Goal: Task Accomplishment & Management: Complete application form

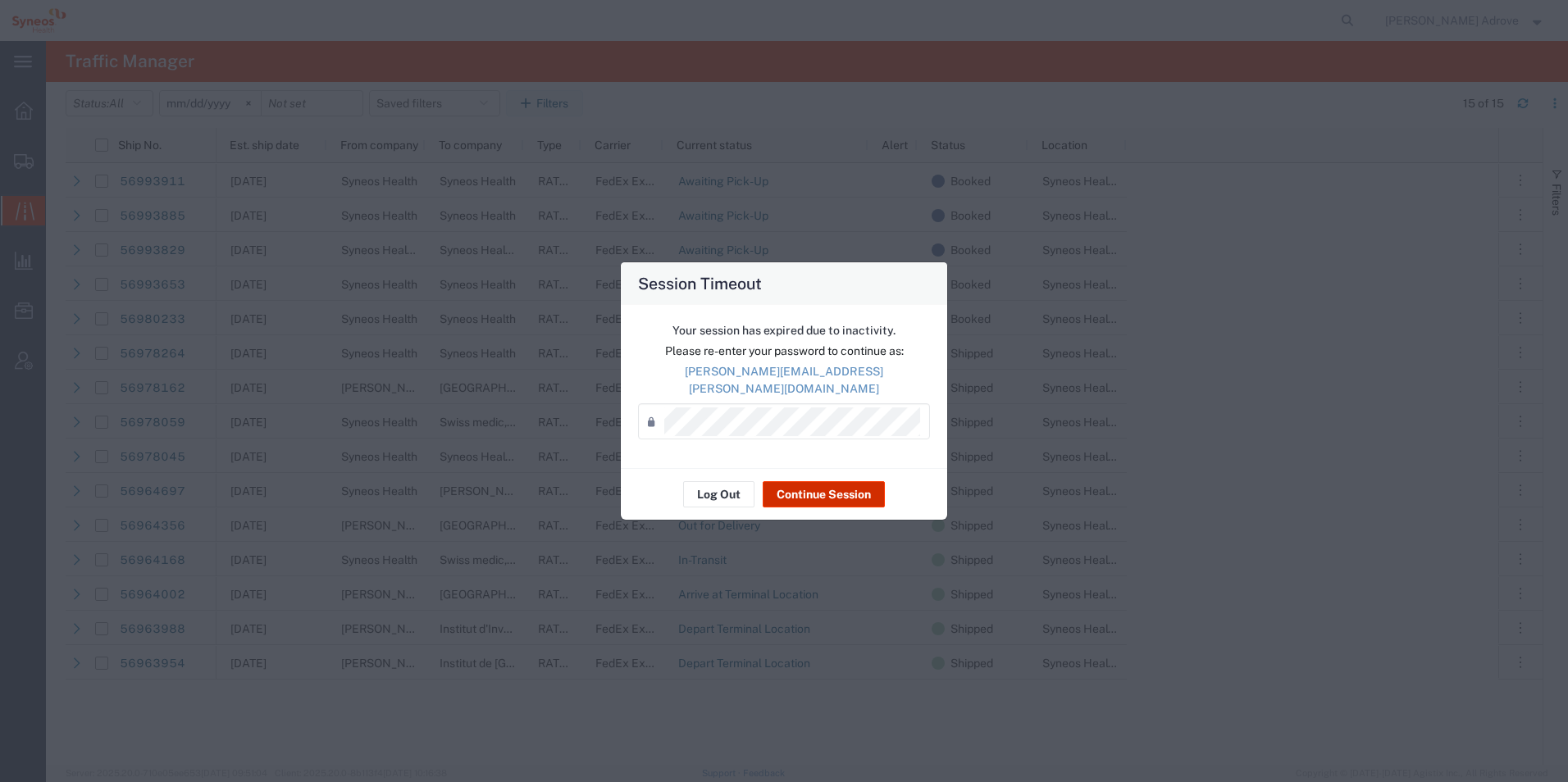
click at [836, 488] on button "Continue Session" at bounding box center [823, 494] width 122 height 26
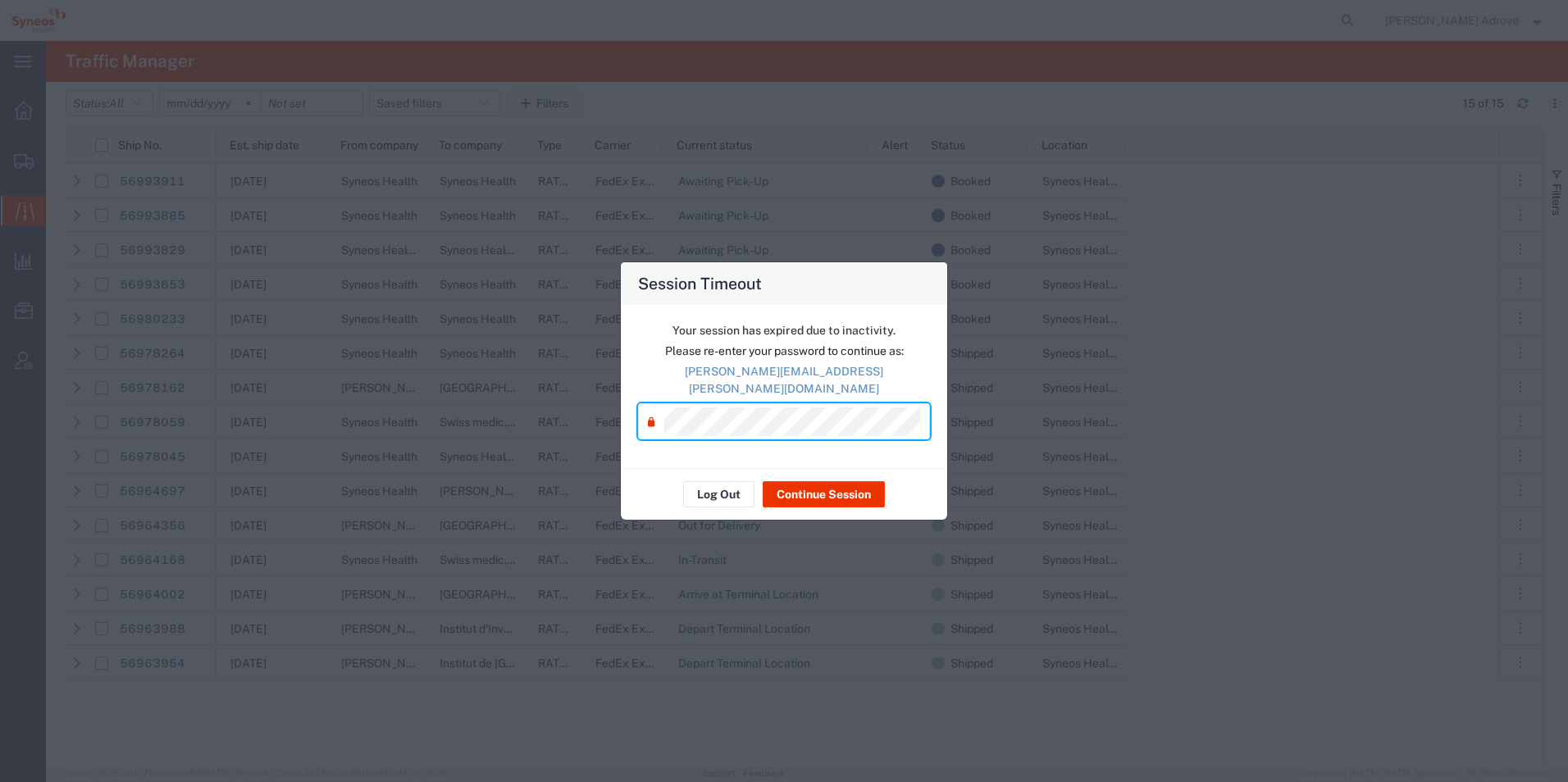
click at [805, 505] on div "Log Out Continue Session" at bounding box center [784, 494] width 326 height 52
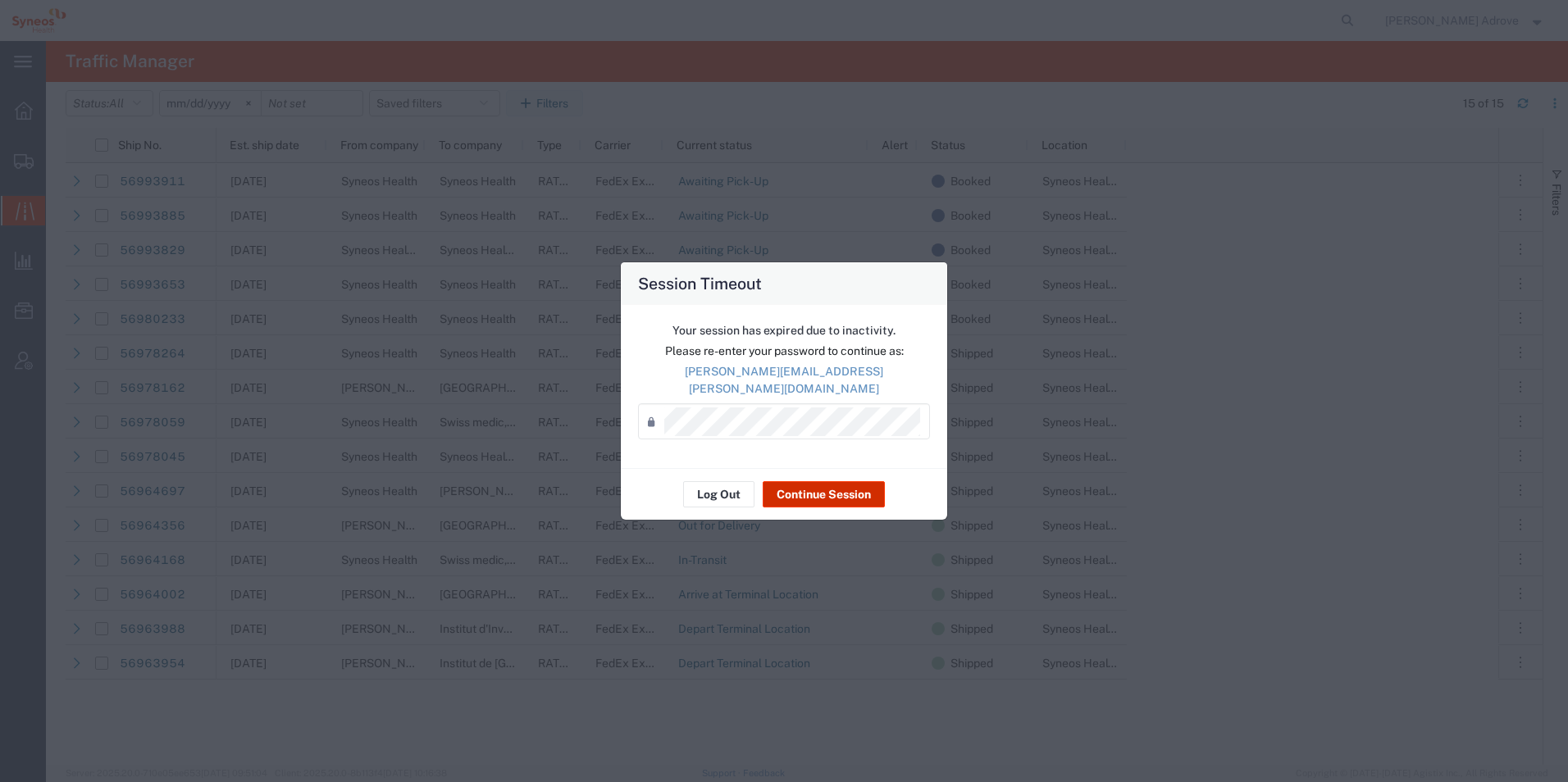
click at [819, 489] on button "Continue Session" at bounding box center [823, 494] width 122 height 26
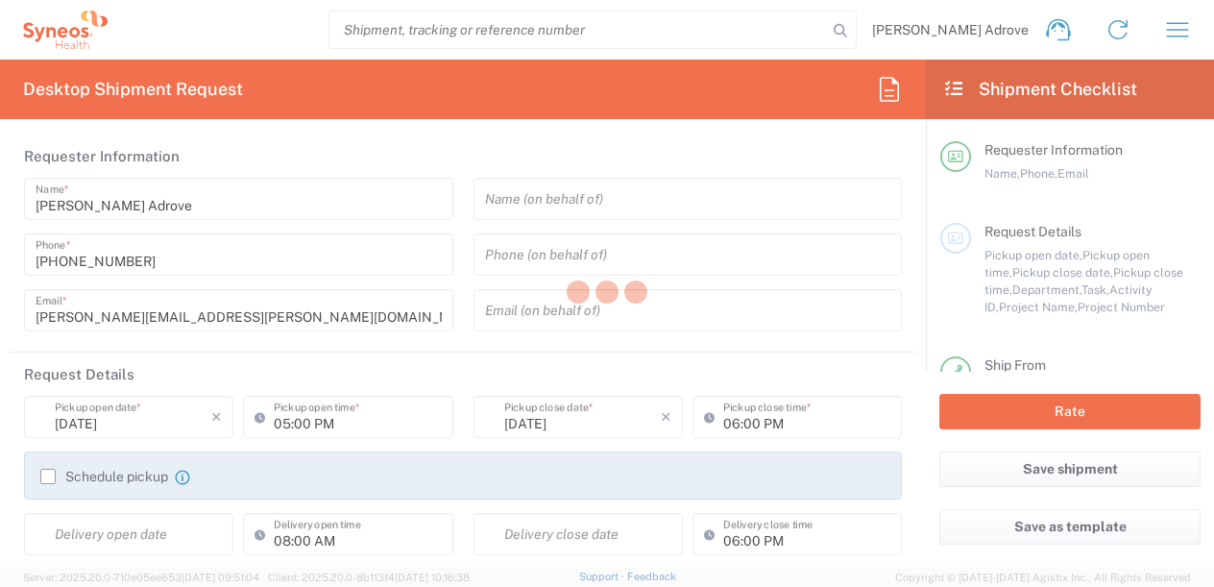
type input "8350"
type input "Catalunya"
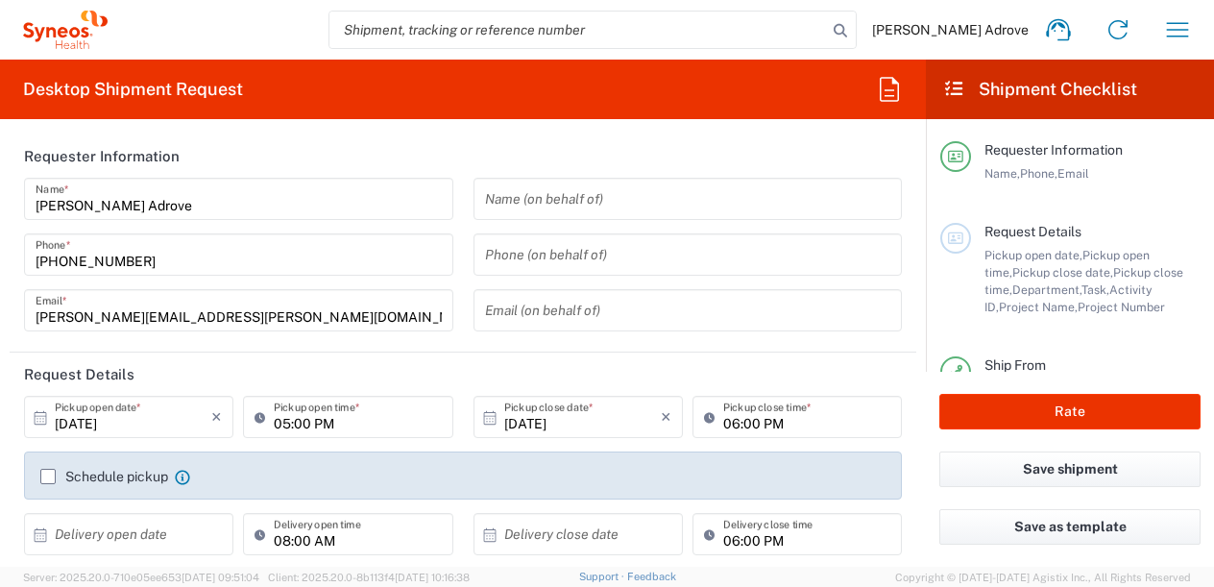
type input "Spain"
type input "Syneos Health Clinical [GEOGRAPHIC_DATA]"
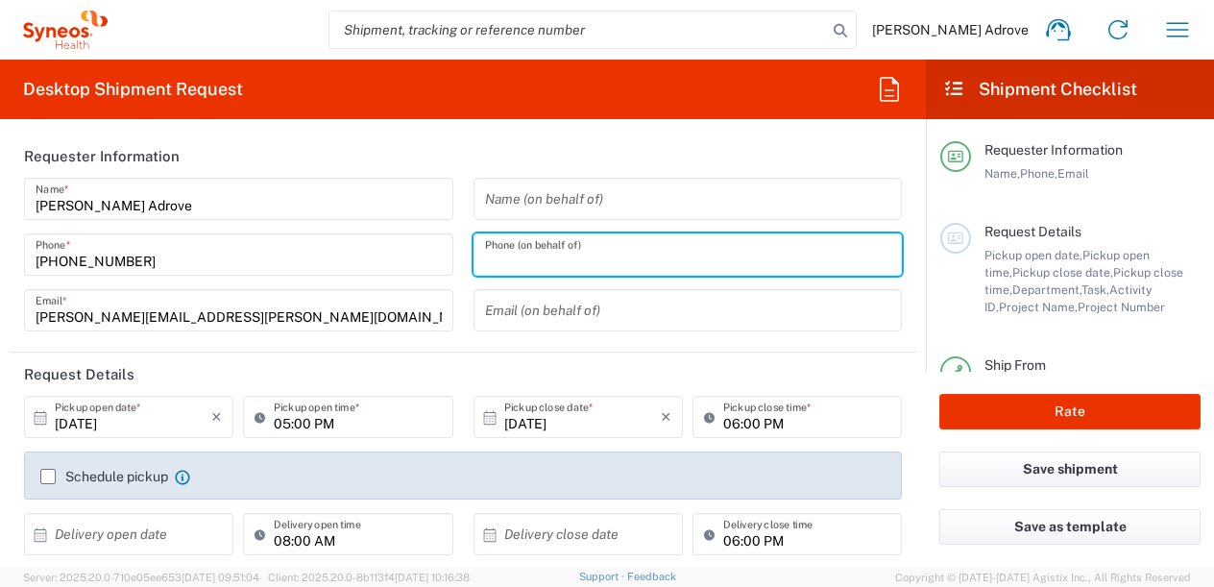
click at [546, 256] on input "tel" at bounding box center [688, 255] width 406 height 34
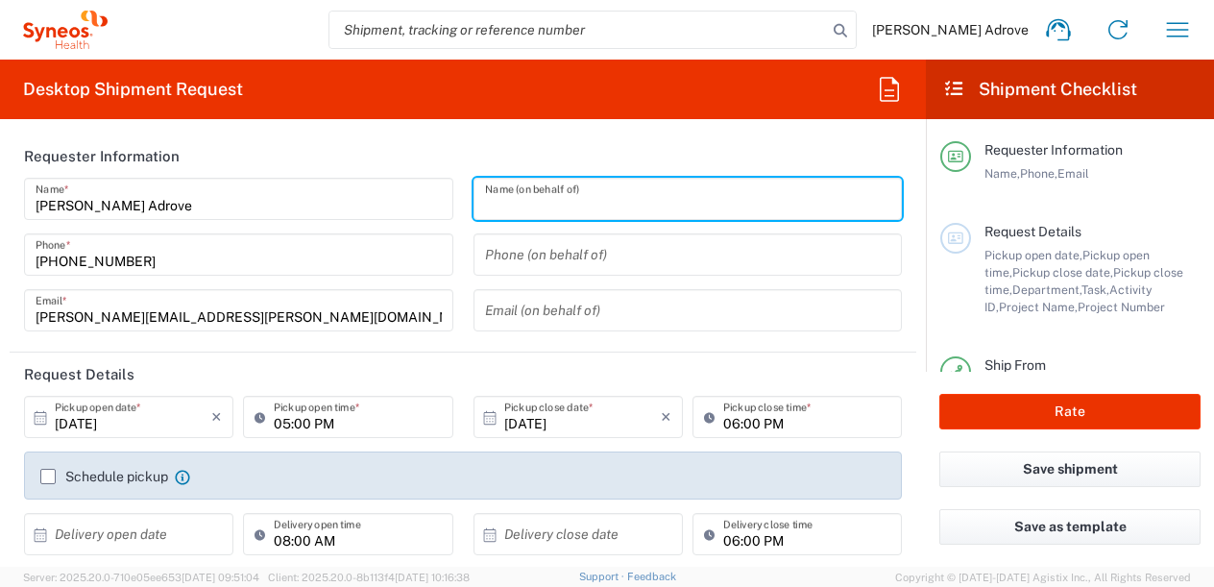
click at [550, 201] on input "text" at bounding box center [688, 200] width 406 height 34
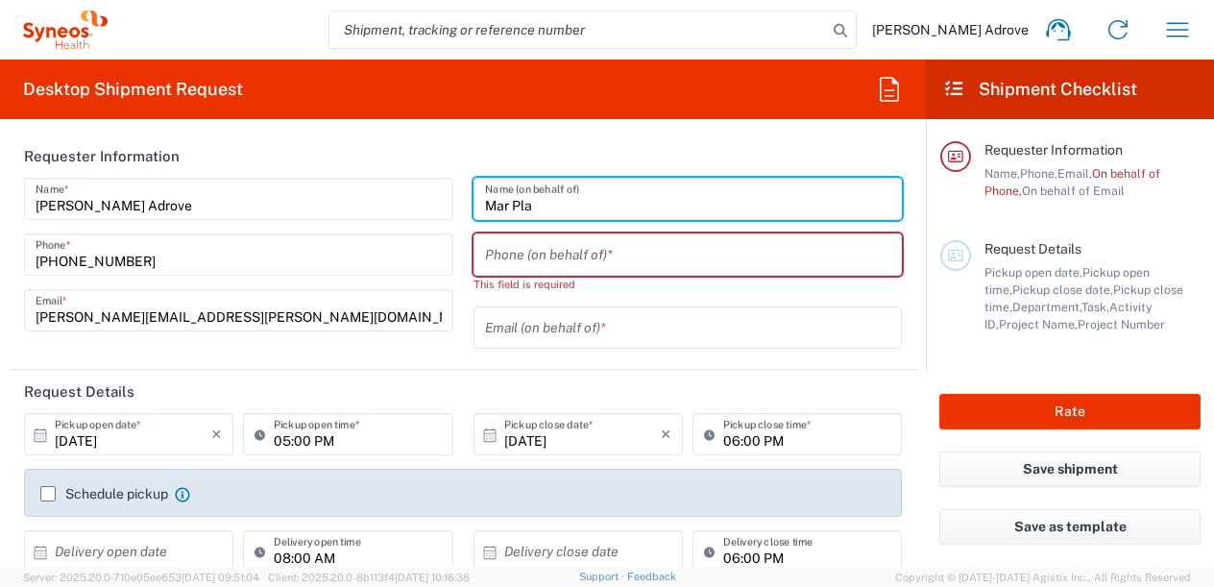
type input "Mar Pla"
click at [702, 253] on input "tel" at bounding box center [688, 255] width 406 height 34
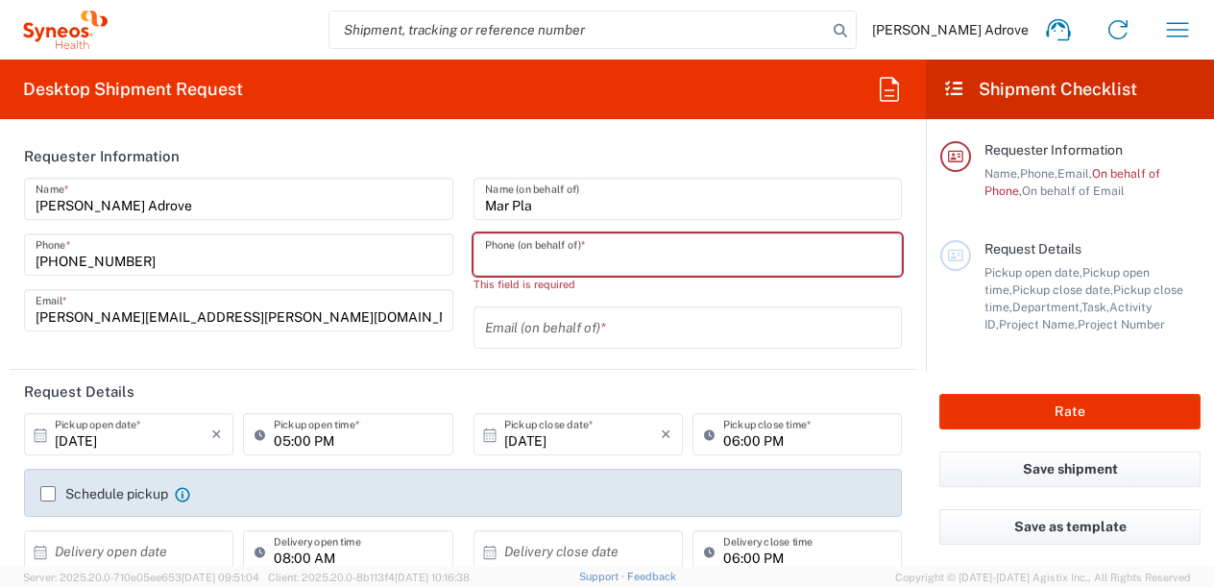
click at [127, 435] on input "[DATE]" at bounding box center [133, 435] width 157 height 34
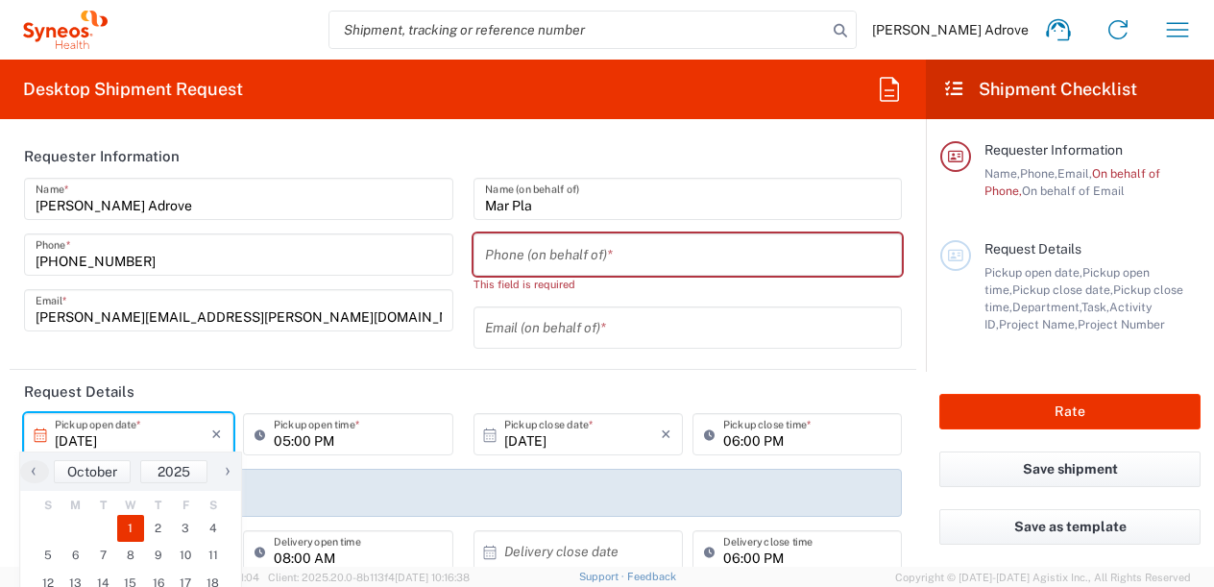
click at [127, 436] on input "[DATE]" at bounding box center [133, 435] width 157 height 34
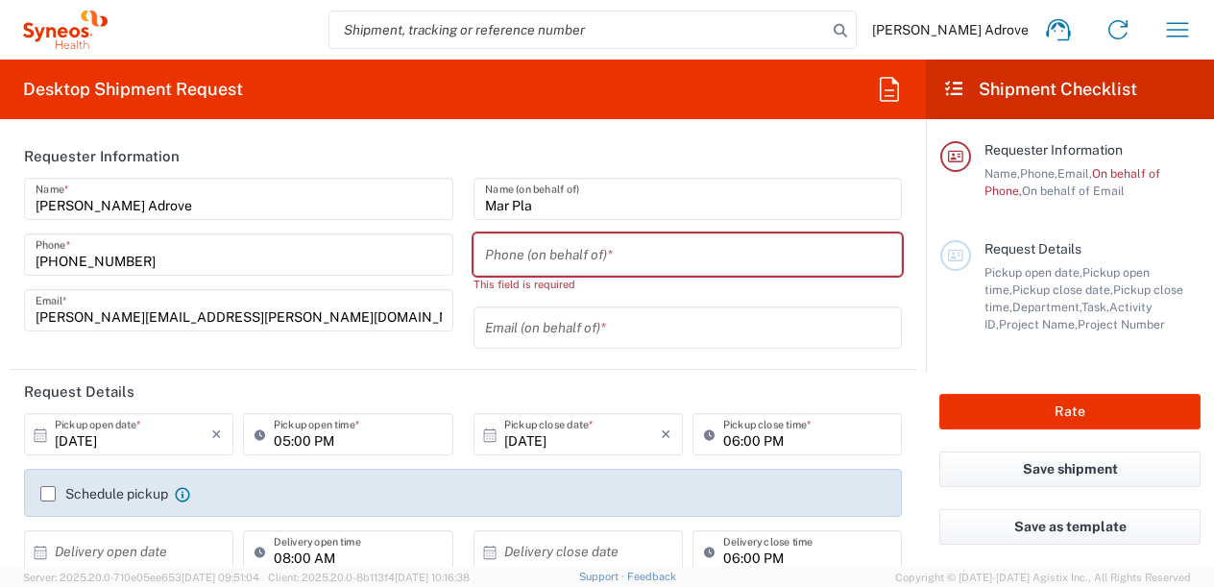
click at [128, 436] on input "[DATE]" at bounding box center [133, 435] width 157 height 34
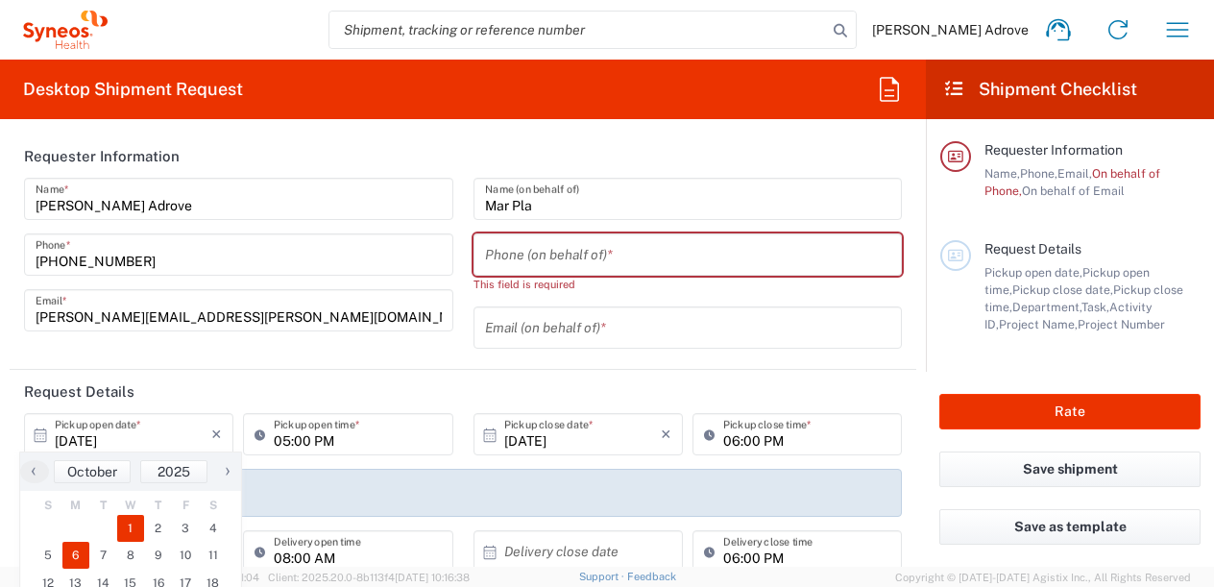
click at [66, 552] on span "6" at bounding box center [76, 555] width 28 height 27
type input "10/06/2025"
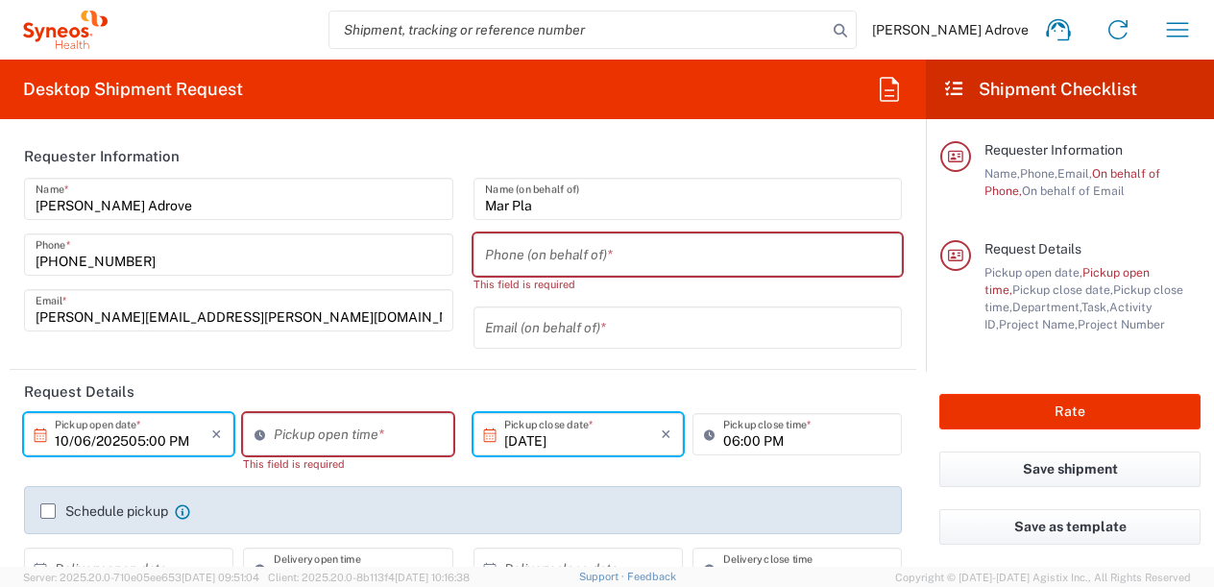
type input "10/06/2025"
click at [295, 433] on input "04:42 PM" at bounding box center [357, 435] width 167 height 34
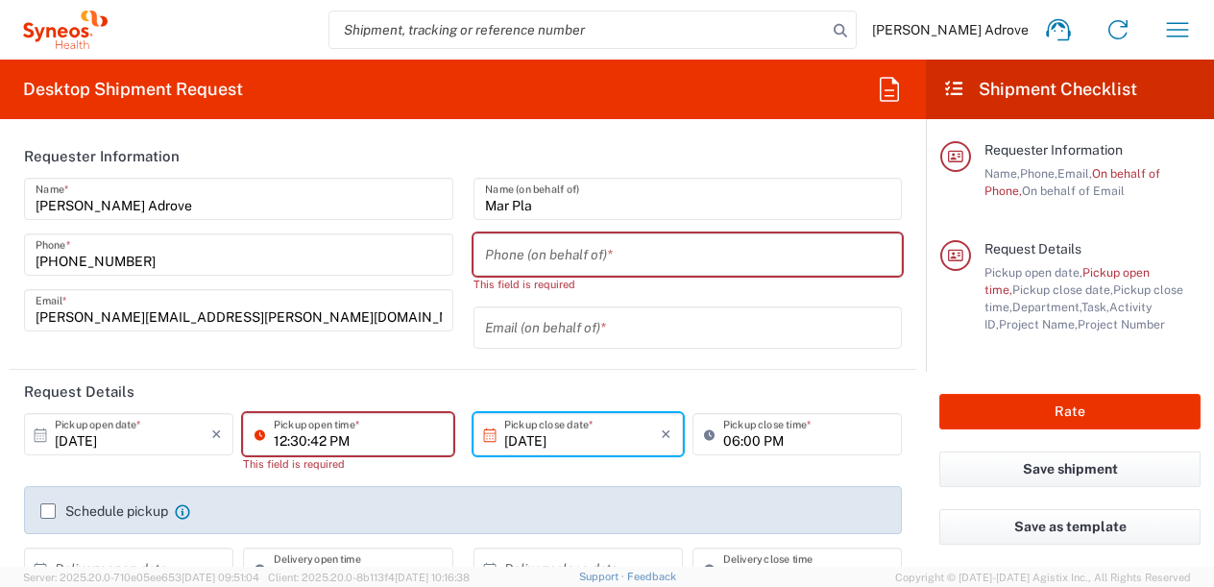
drag, startPoint x: 353, startPoint y: 440, endPoint x: 304, endPoint y: 438, distance: 49.0
click at [304, 438] on input "12:30:42 PM" at bounding box center [357, 435] width 167 height 34
type input "12:PM:42 PM"
drag, startPoint x: 348, startPoint y: 434, endPoint x: 234, endPoint y: 434, distance: 113.4
click at [238, 434] on div "12:PM:42 PM Pickup open time * This field is required" at bounding box center [347, 449] width 219 height 73
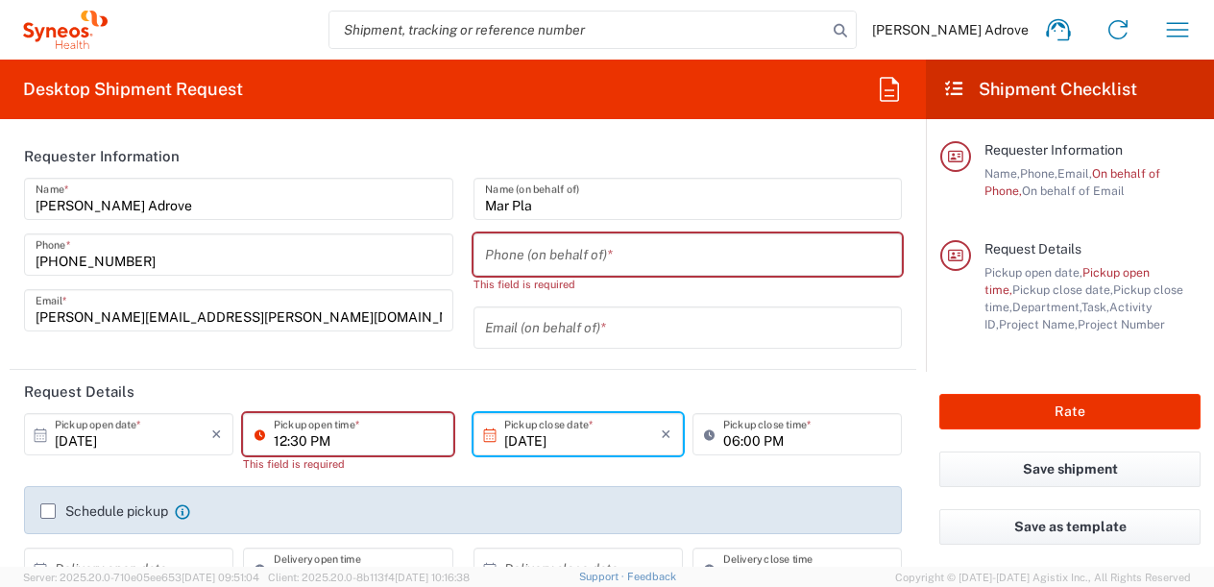
type input "12:30 PM"
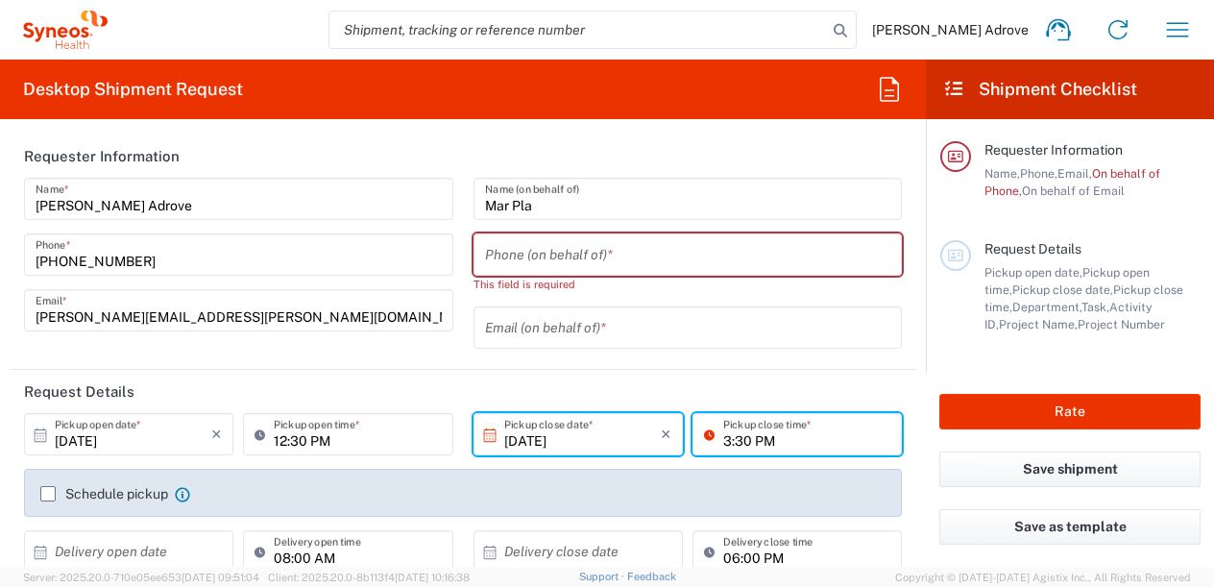
type input "3:30 PM"
click at [645, 367] on agx-form-section "Requester Information Irene Perez Adrove Name * +34661216511 Phone * irene.pere…" at bounding box center [463, 251] width 907 height 235
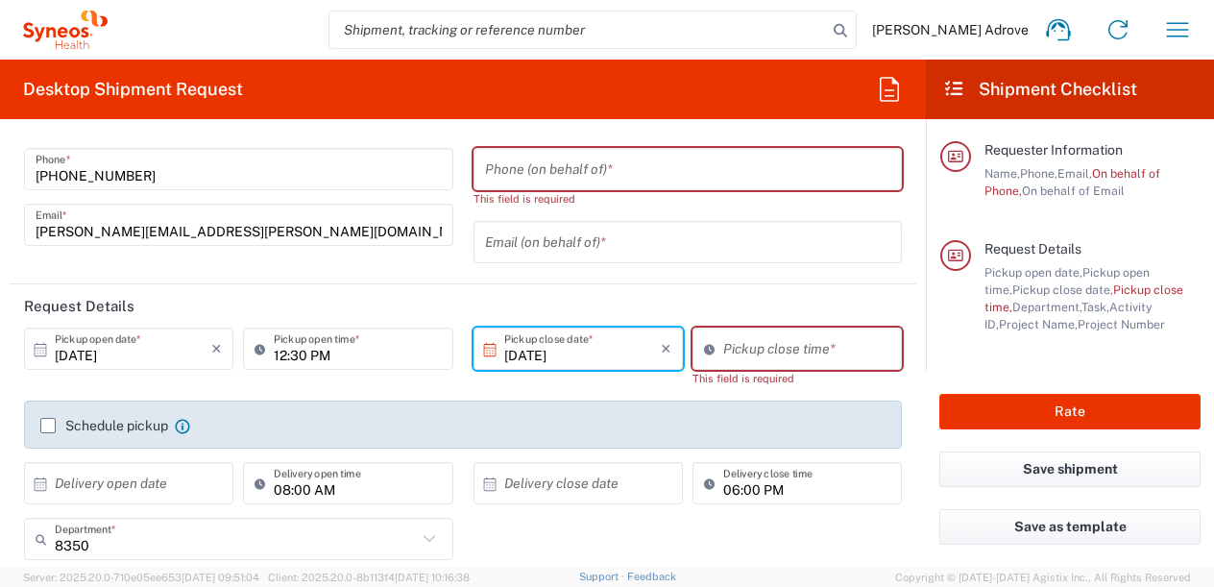
scroll to position [192, 0]
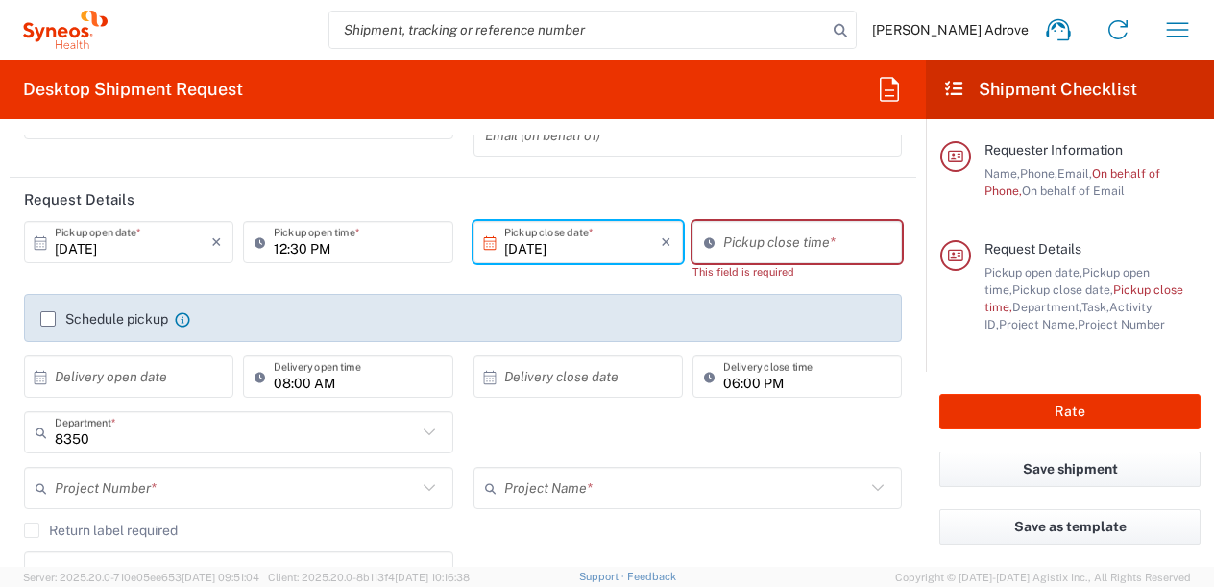
click at [771, 250] on input at bounding box center [806, 243] width 167 height 34
type input "04:43 PM"
click at [732, 246] on input "04:43 PM" at bounding box center [806, 243] width 167 height 34
drag, startPoint x: 772, startPoint y: 246, endPoint x: 705, endPoint y: 246, distance: 67.2
click at [705, 246] on div "04:43 PM Pickup close time *" at bounding box center [797, 242] width 209 height 42
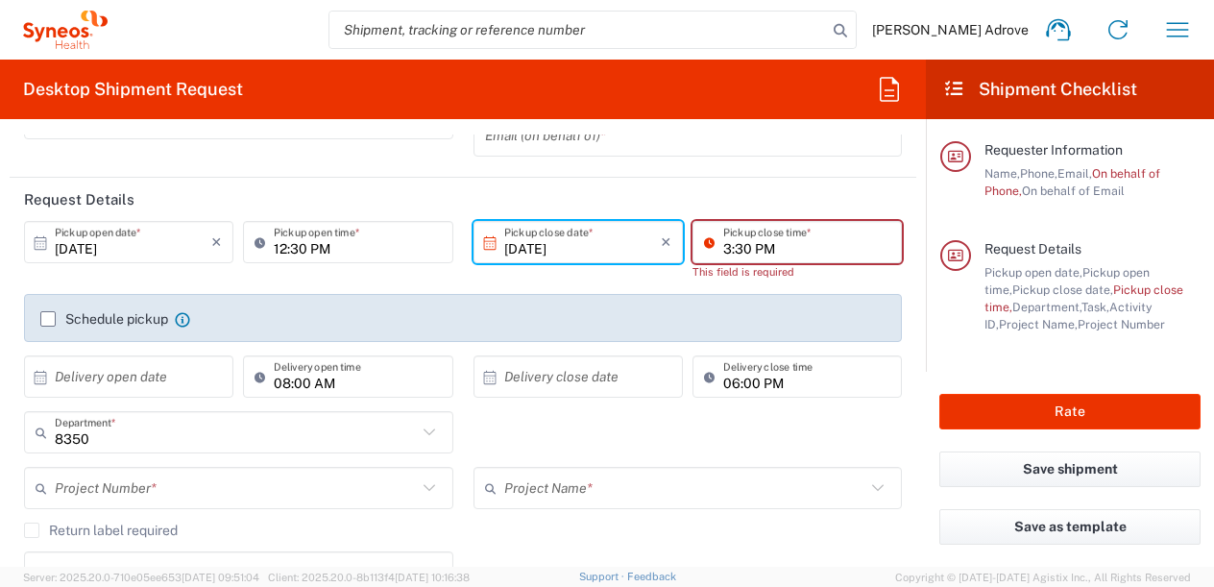
type input "03:30 PM"
click at [782, 289] on div "10/06/2025 × Pickup open date * Cancel Apply 12:30 PM Pickup open time * 10/06/…" at bounding box center [463, 316] width 898 height 190
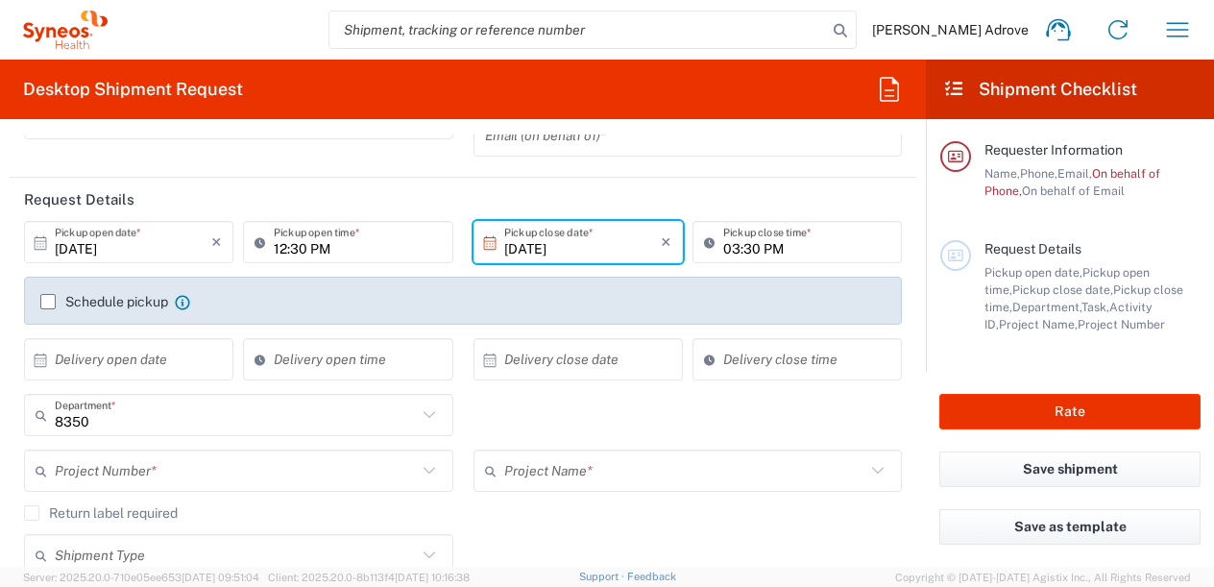
type input "04:44 PM"
